Goal: Transaction & Acquisition: Purchase product/service

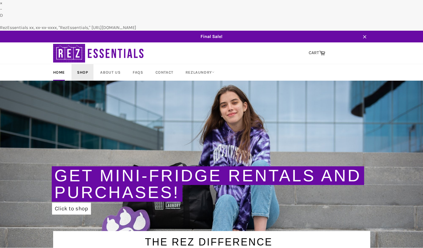
click at [87, 64] on link "Shop" at bounding box center [83, 72] width 22 height 16
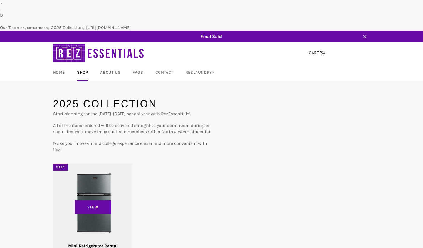
click at [97, 163] on div "View" at bounding box center [92, 211] width 79 height 96
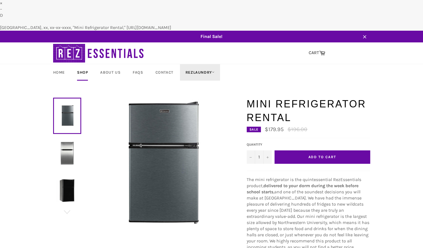
click at [202, 64] on link "RezLaundry" at bounding box center [200, 72] width 40 height 16
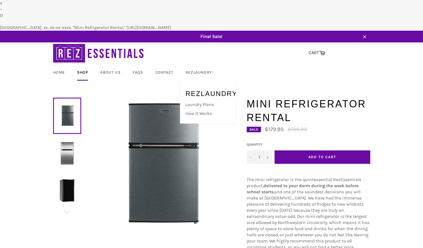
click at [301, 97] on h1 "Mini Refrigerator Rental" at bounding box center [309, 111] width 124 height 28
click at [327, 155] on span "Add to Cart" at bounding box center [322, 157] width 28 height 4
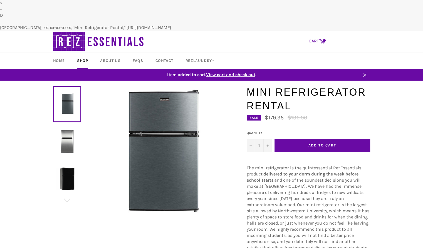
click at [320, 35] on link "CART Cart" at bounding box center [317, 41] width 22 height 12
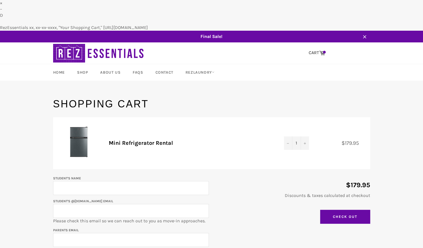
click at [79, 42] on img at bounding box center [99, 52] width 92 height 21
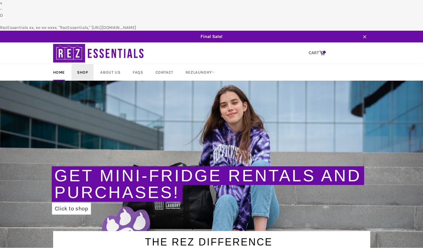
click at [82, 64] on link "Shop" at bounding box center [83, 72] width 22 height 16
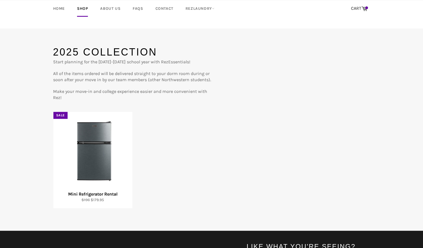
scroll to position [54, 0]
